Goal: Contribute content: Contribute content

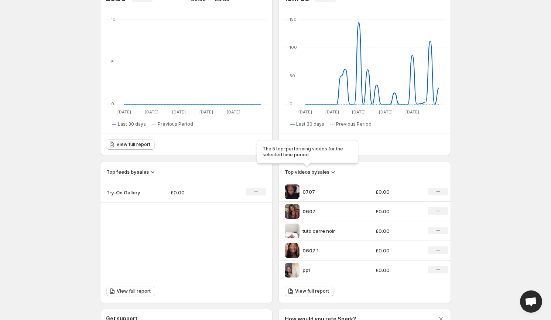
scroll to position [80, 0]
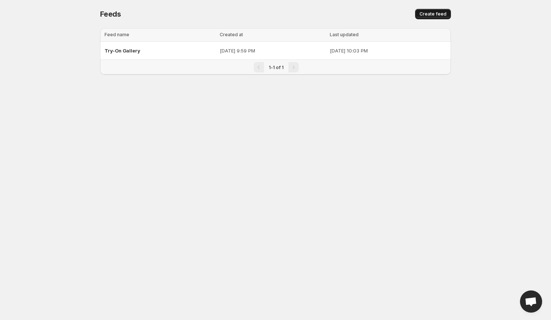
click at [423, 16] on span "Create feed" at bounding box center [433, 14] width 27 height 6
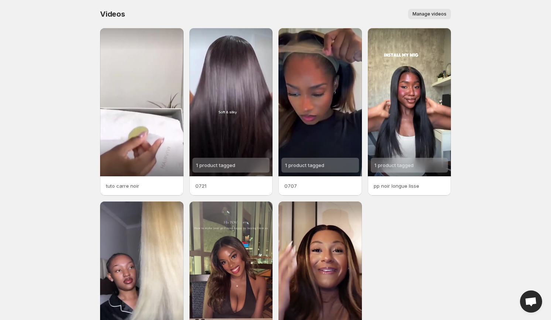
click at [434, 17] on span "Manage videos" at bounding box center [430, 14] width 34 height 6
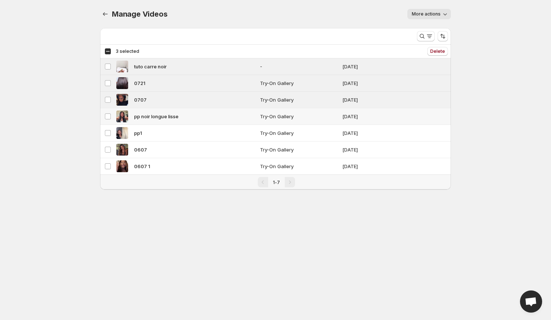
click at [108, 120] on td "Select video" at bounding box center [107, 116] width 14 height 17
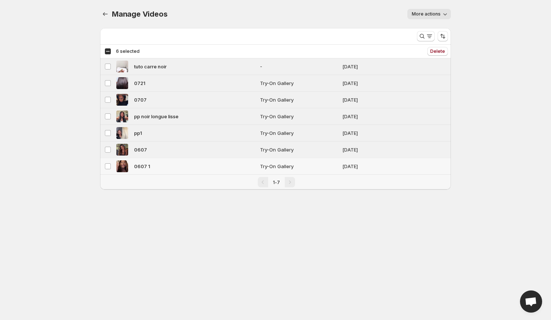
click at [106, 161] on td "Select video" at bounding box center [107, 166] width 14 height 17
click at [439, 10] on button "More actions" at bounding box center [429, 14] width 44 height 10
click at [407, 11] on div "More actions" at bounding box center [313, 14] width 275 height 10
click at [292, 182] on div "Pagination" at bounding box center [290, 182] width 10 height 10
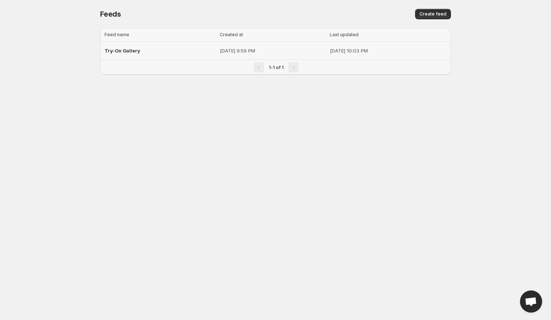
click at [220, 49] on p "Jul 30, 2025, 9:59 PM" at bounding box center [273, 50] width 106 height 7
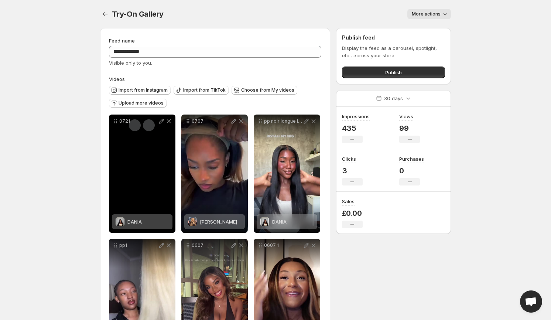
click at [160, 121] on icon at bounding box center [161, 120] width 7 height 7
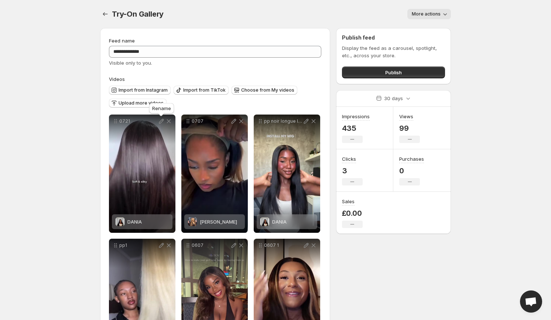
click at [162, 122] on icon at bounding box center [161, 121] width 5 height 5
click at [278, 88] on span "Choose from My videos" at bounding box center [267, 90] width 53 height 6
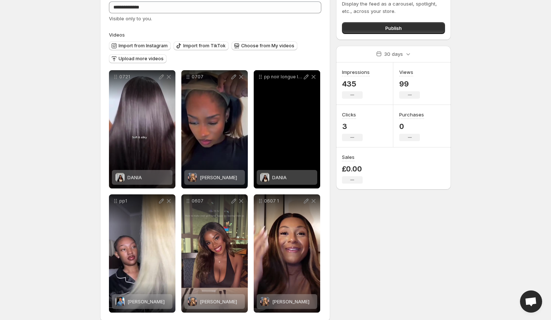
scroll to position [55, 0]
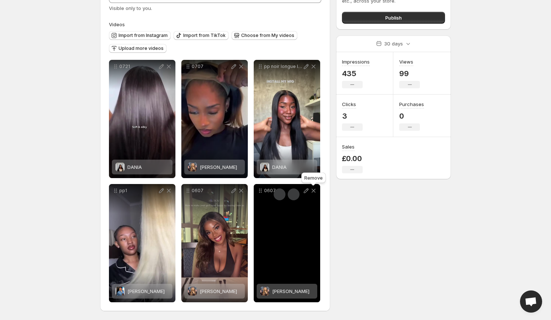
click at [312, 191] on icon at bounding box center [313, 190] width 7 height 7
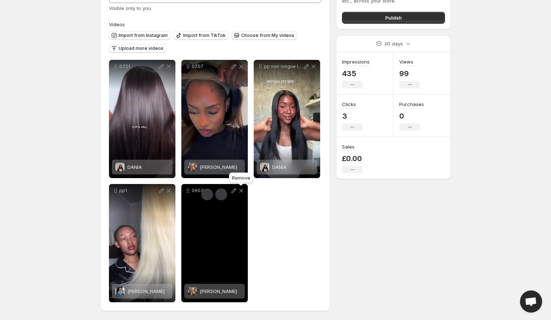
click at [244, 189] on icon at bounding box center [240, 190] width 7 height 7
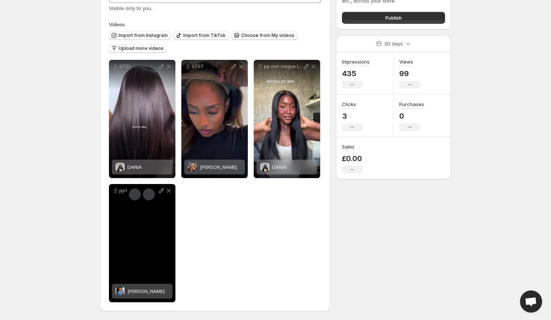
click at [174, 191] on div "pp1" at bounding box center [142, 190] width 66 height 13
click at [171, 191] on icon at bounding box center [168, 190] width 7 height 7
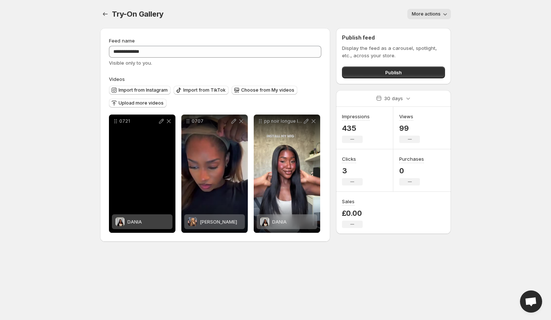
scroll to position [0, 0]
click at [167, 121] on icon at bounding box center [168, 120] width 7 height 7
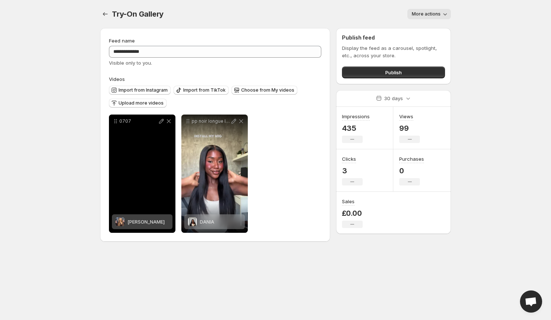
click at [173, 123] on div "0707" at bounding box center [142, 120] width 66 height 13
click at [170, 123] on icon at bounding box center [169, 121] width 4 height 4
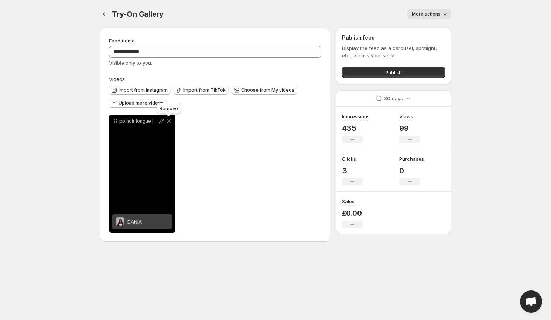
click at [170, 123] on icon at bounding box center [169, 121] width 4 height 4
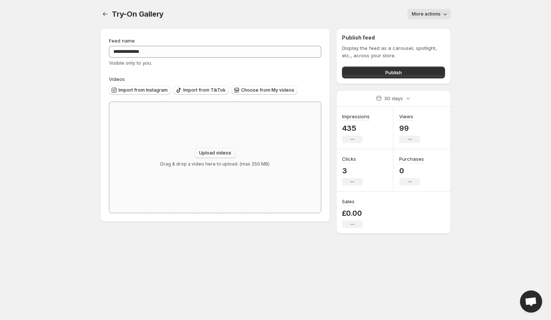
click at [225, 152] on span "Upload videos" at bounding box center [215, 153] width 32 height 6
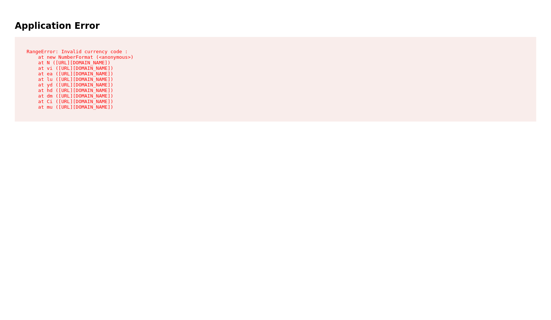
click at [124, 68] on pre "RangeError: Invalid currency code : at new NumberFormat (<anonymous>) at N ([UR…" at bounding box center [275, 79] width 521 height 85
click at [88, 65] on pre "TypeError: Cannot read properties of undefined (reading 'map') at yi ([URL][DOM…" at bounding box center [275, 79] width 521 height 85
click at [127, 68] on pre "RangeError: Invalid currency code : at new NumberFormat (<anonymous>) at N ([UR…" at bounding box center [275, 79] width 521 height 85
click at [72, 88] on pre "TypeError: Cannot read properties of undefined (reading 'map') at yi ([URL][DOM…" at bounding box center [275, 79] width 521 height 85
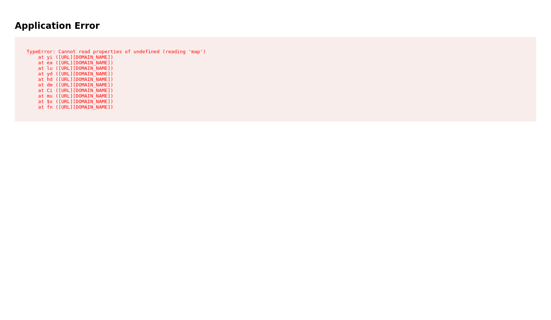
click at [72, 88] on pre "TypeError: Cannot read properties of undefined (reading 'map') at yi ([URL][DOM…" at bounding box center [275, 79] width 521 height 85
click at [55, 54] on pre "TypeError: Cannot read properties of undefined (reading 'map') at yi ([URL][DOM…" at bounding box center [275, 79] width 521 height 85
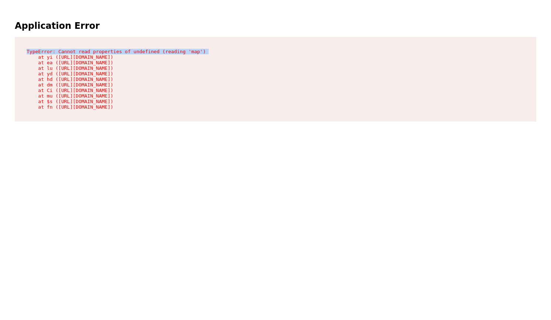
click at [55, 54] on pre "TypeError: Cannot read properties of undefined (reading 'map') at yi ([URL][DOM…" at bounding box center [275, 79] width 521 height 85
click at [60, 65] on pre "TypeError: Cannot read properties of undefined (reading 'map') at yi ([URL][DOM…" at bounding box center [275, 79] width 521 height 85
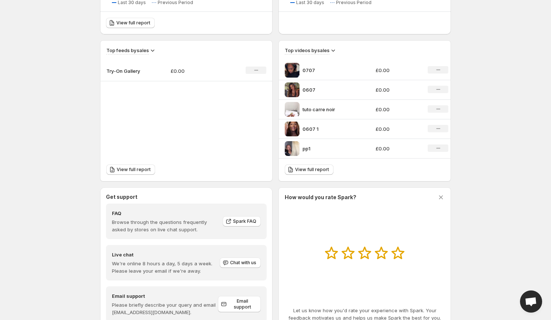
scroll to position [228, 0]
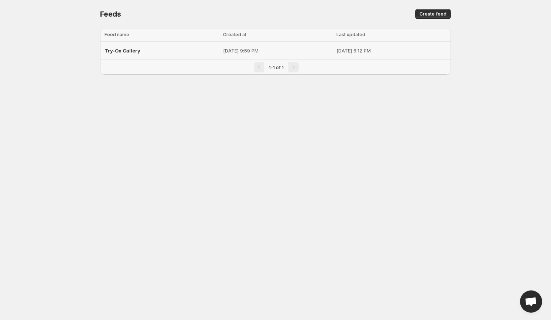
click at [297, 49] on p "Jul 30, 2025, 9:59 PM" at bounding box center [277, 50] width 109 height 7
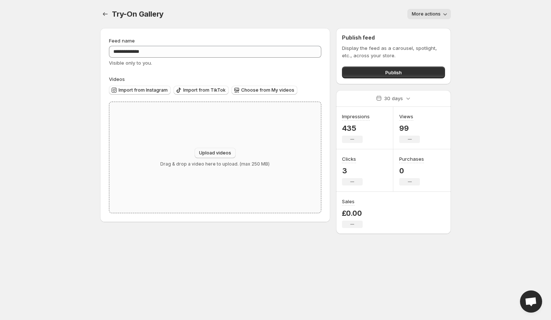
click at [220, 154] on span "Upload videos" at bounding box center [215, 153] width 32 height 6
type input "**********"
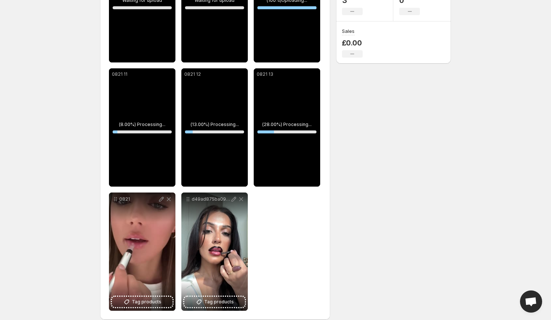
scroll to position [170, 0]
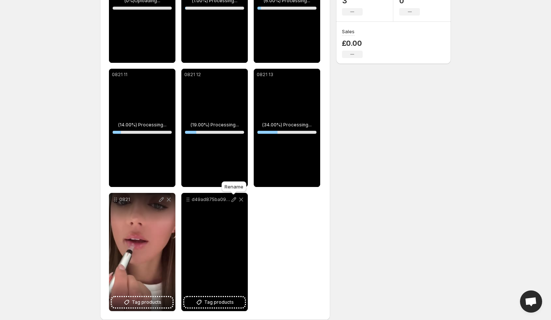
click at [234, 200] on icon at bounding box center [234, 199] width 5 height 5
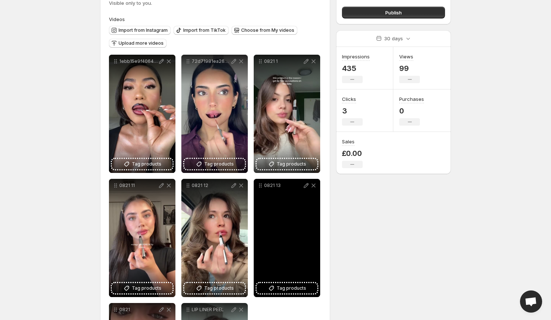
scroll to position [54, 0]
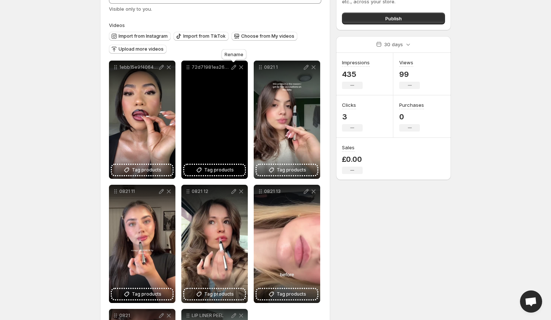
click at [233, 68] on icon at bounding box center [234, 67] width 5 height 5
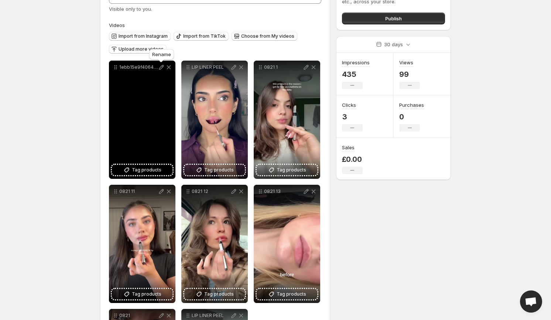
click at [161, 67] on icon at bounding box center [161, 67] width 7 height 7
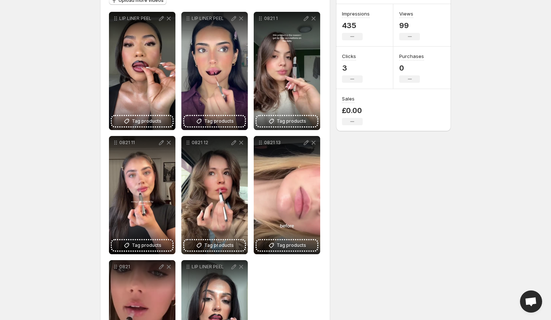
scroll to position [89, 0]
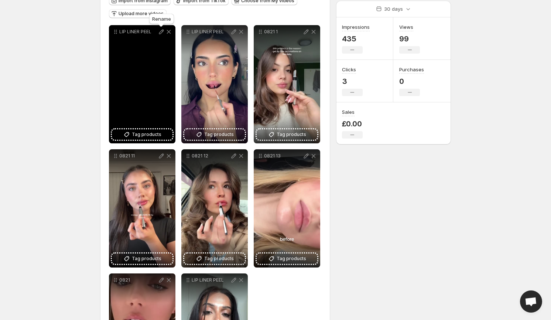
click at [161, 34] on icon at bounding box center [161, 31] width 7 height 7
click at [167, 134] on button "Tag products" at bounding box center [142, 134] width 61 height 10
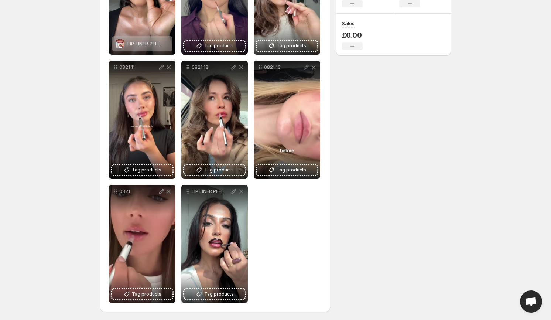
scroll to position [179, 0]
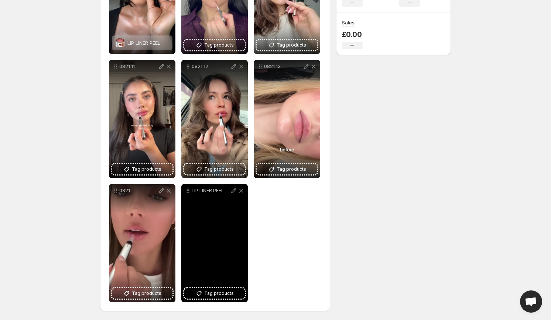
click at [222, 298] on div "LIP LINER PEEL" at bounding box center [214, 243] width 66 height 118
click at [222, 294] on span "Tag products" at bounding box center [219, 293] width 30 height 7
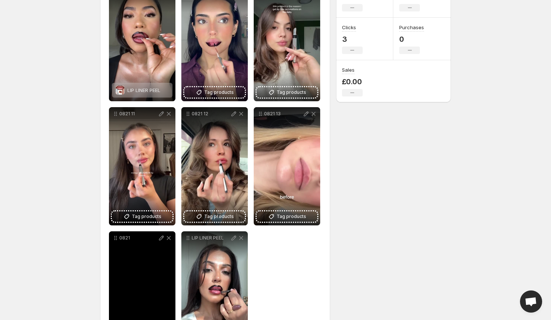
scroll to position [113, 0]
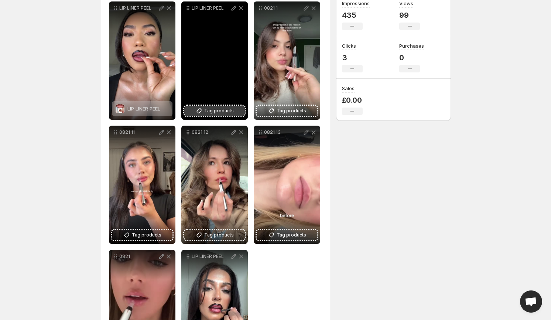
click at [213, 113] on span "Tag products" at bounding box center [219, 110] width 30 height 7
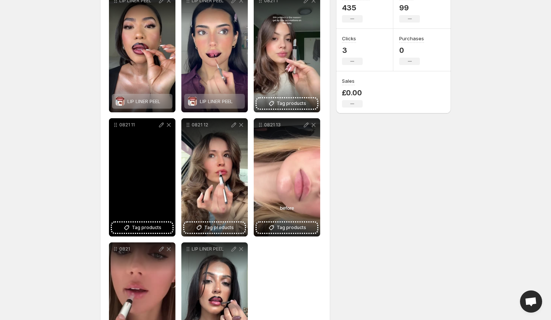
scroll to position [123, 0]
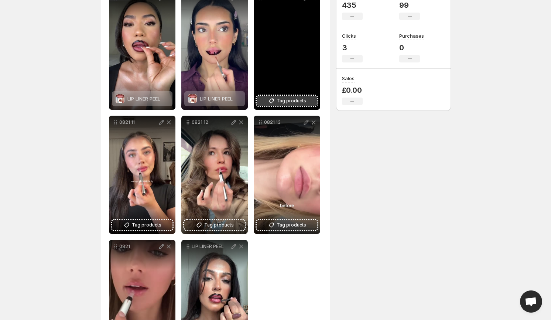
click at [290, 102] on span "Tag products" at bounding box center [292, 100] width 30 height 7
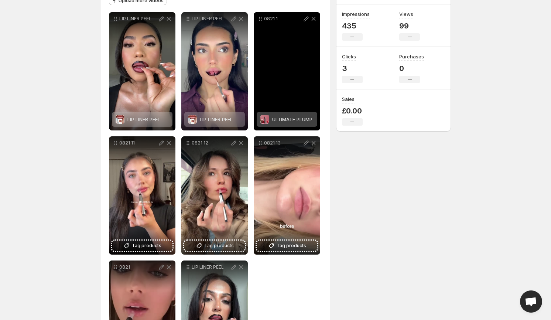
scroll to position [101, 0]
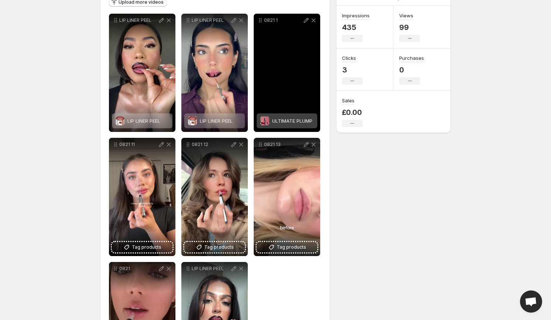
click at [304, 22] on icon at bounding box center [306, 20] width 5 height 5
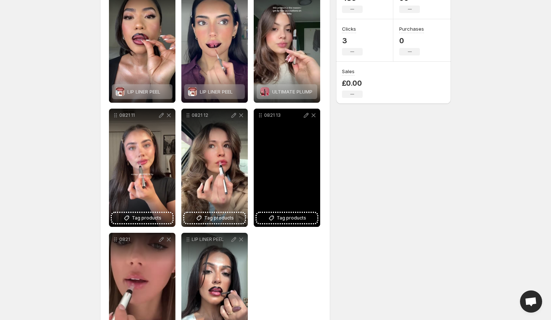
scroll to position [131, 0]
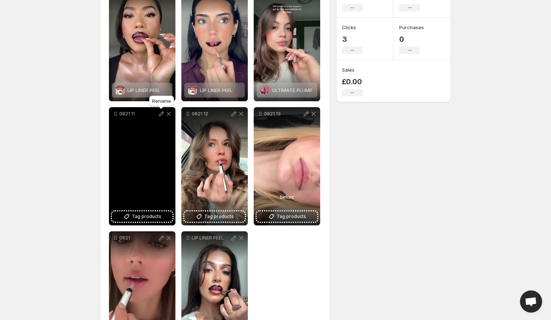
click at [159, 116] on icon at bounding box center [161, 113] width 7 height 7
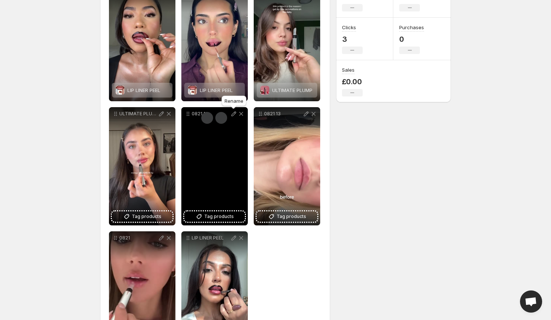
click at [232, 113] on icon at bounding box center [233, 113] width 7 height 7
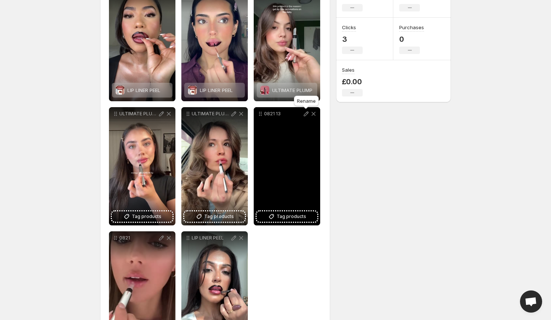
click at [307, 112] on icon at bounding box center [305, 113] width 7 height 7
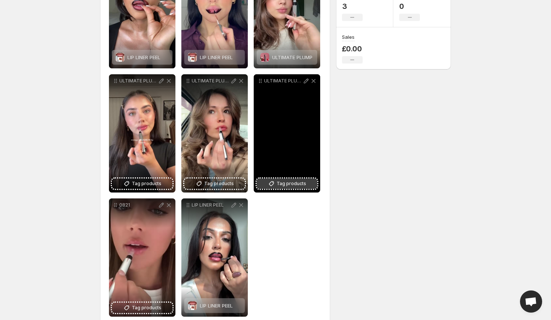
scroll to position [171, 0]
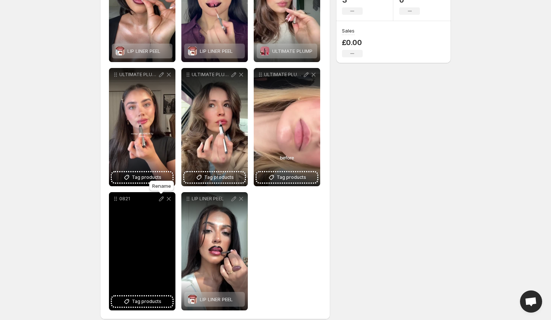
click at [160, 198] on icon at bounding box center [161, 198] width 7 height 7
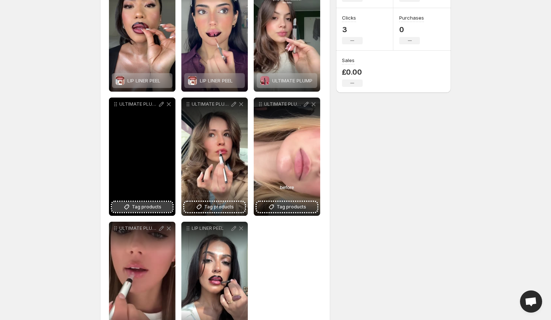
scroll to position [165, 0]
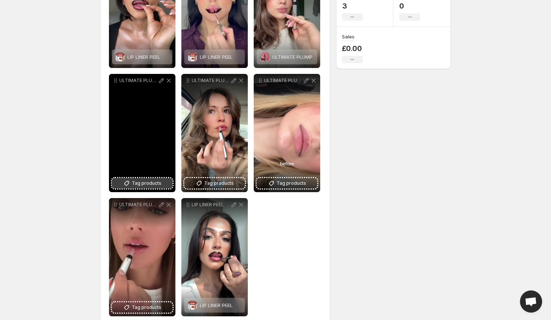
click at [151, 179] on button "Tag products" at bounding box center [142, 183] width 61 height 10
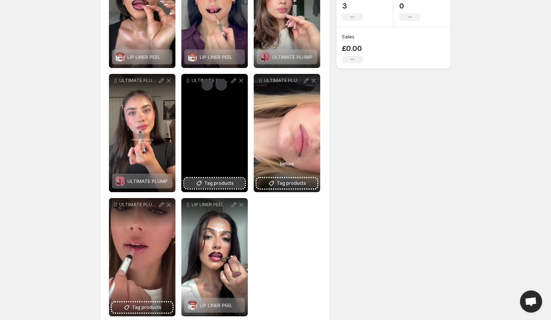
click at [236, 181] on button "Tag products" at bounding box center [214, 183] width 61 height 10
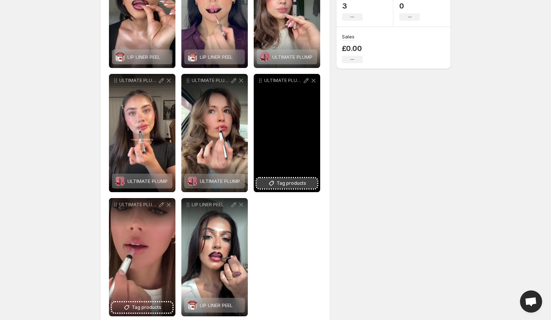
click at [282, 188] on button "Tag products" at bounding box center [287, 183] width 61 height 10
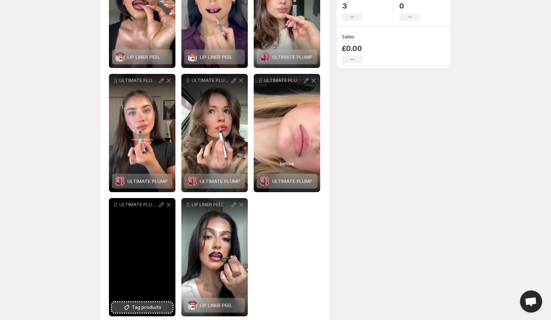
click at [148, 308] on span "Tag products" at bounding box center [147, 307] width 30 height 7
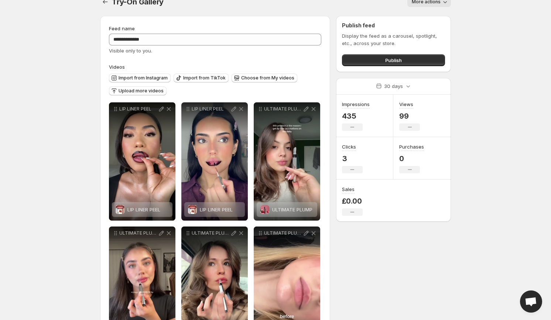
scroll to position [0, 0]
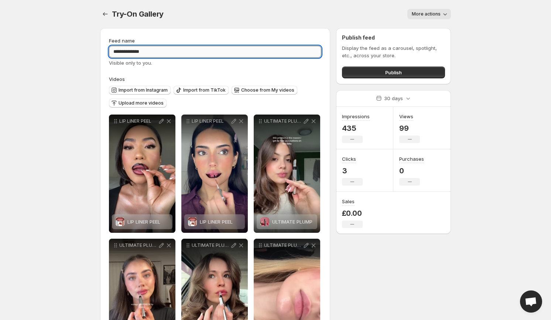
click at [208, 53] on input "**********" at bounding box center [215, 52] width 212 height 12
drag, startPoint x: 208, startPoint y: 53, endPoint x: 82, endPoint y: 51, distance: 126.7
click at [81, 51] on body "**********" at bounding box center [275, 160] width 551 height 320
type input "**********"
